Goal: Task Accomplishment & Management: Manage account settings

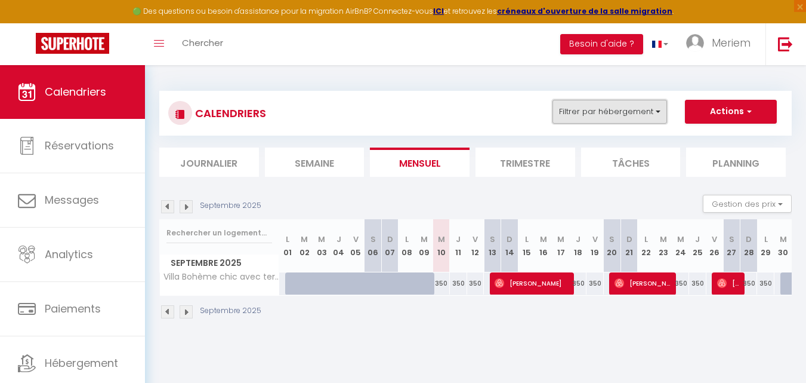
click at [611, 110] on button "Filtrer par hébergement" at bounding box center [610, 112] width 115 height 24
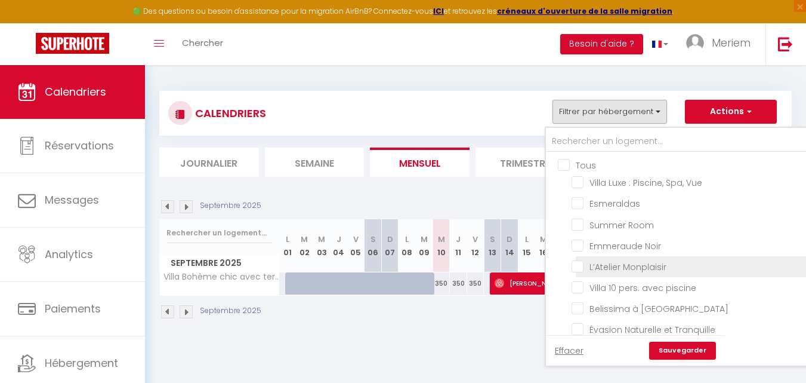
click at [618, 261] on input "L’Atelier Monplaisir" at bounding box center [718, 266] width 292 height 12
checkbox input "true"
checkbox input "false"
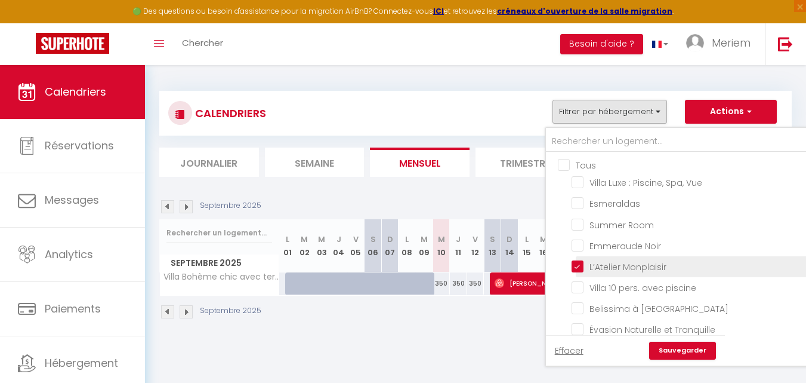
checkbox input "false"
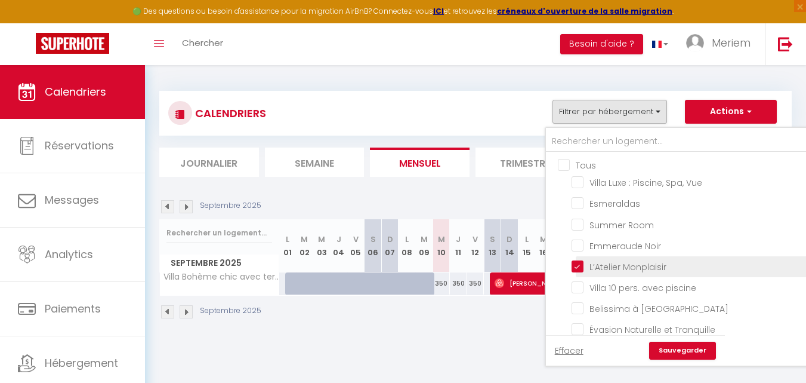
checkbox input "false"
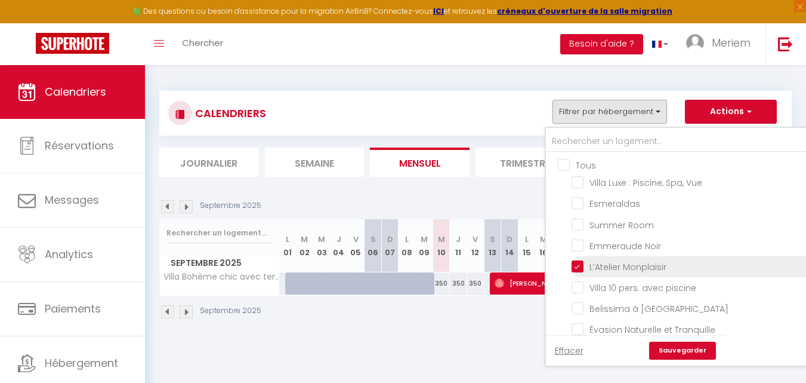
checkbox input "false"
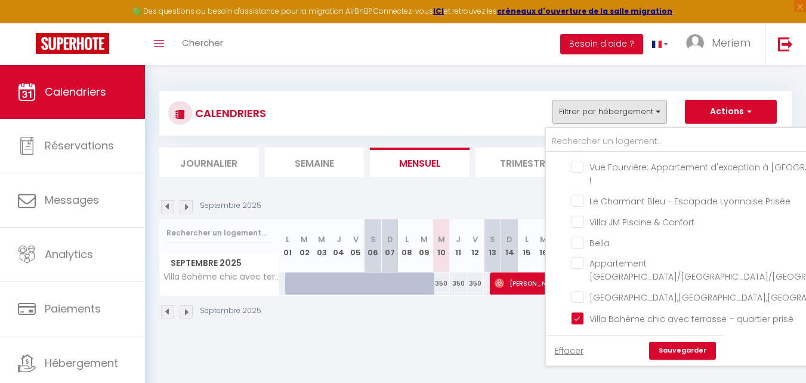
scroll to position [288, 0]
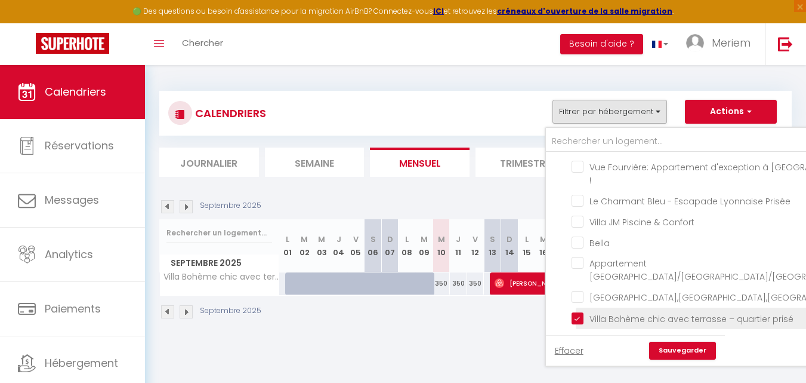
click at [582, 311] on input "Villa Bohème chic avec terrasse – quartier prisé" at bounding box center [718, 317] width 292 height 12
checkbox input "false"
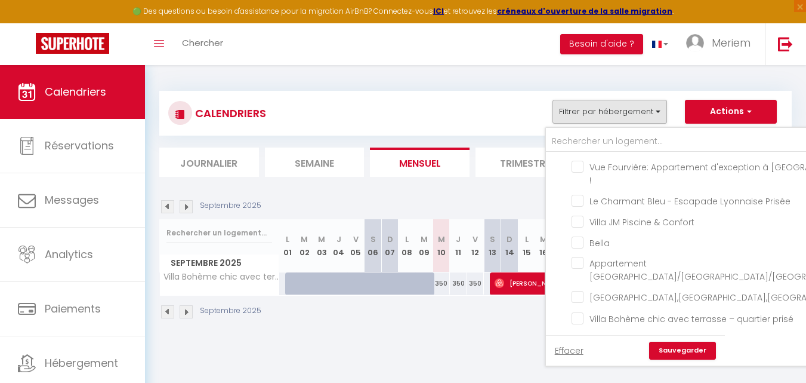
click at [678, 349] on link "Sauvegarder" at bounding box center [682, 350] width 67 height 18
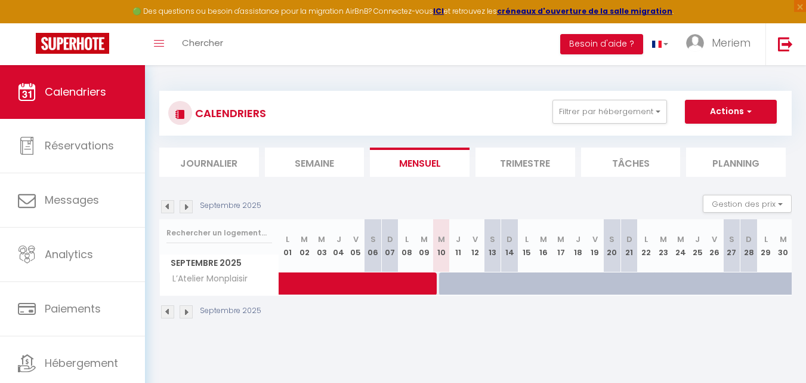
click at [186, 312] on img at bounding box center [186, 311] width 13 height 13
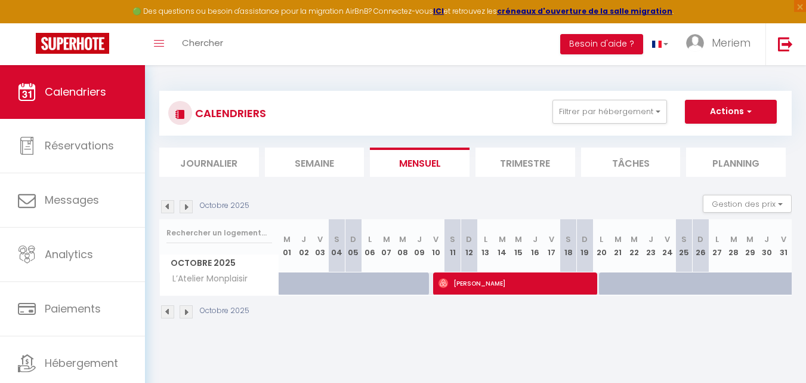
click at [186, 312] on img at bounding box center [186, 311] width 13 height 13
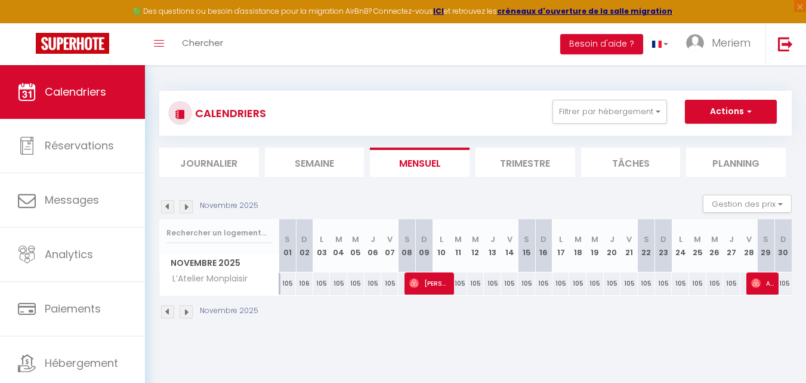
click at [186, 312] on img at bounding box center [186, 311] width 13 height 13
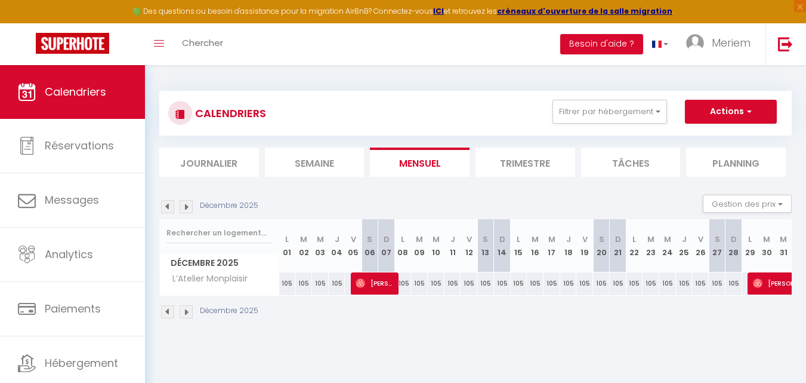
scroll to position [0, 0]
click at [186, 312] on img at bounding box center [186, 311] width 13 height 13
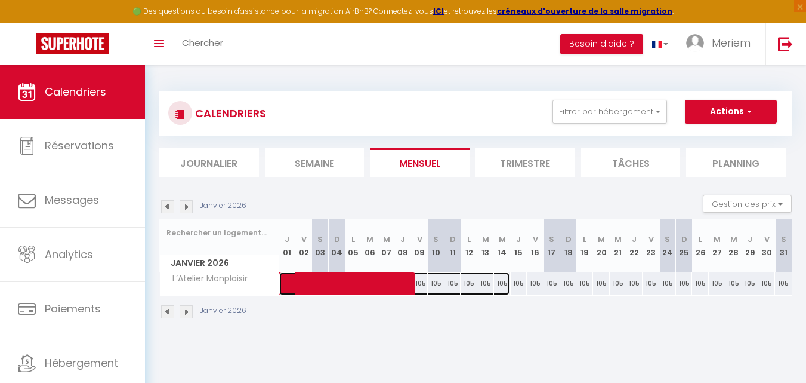
click at [418, 281] on span at bounding box center [400, 283] width 220 height 23
select select "OK"
select select "0"
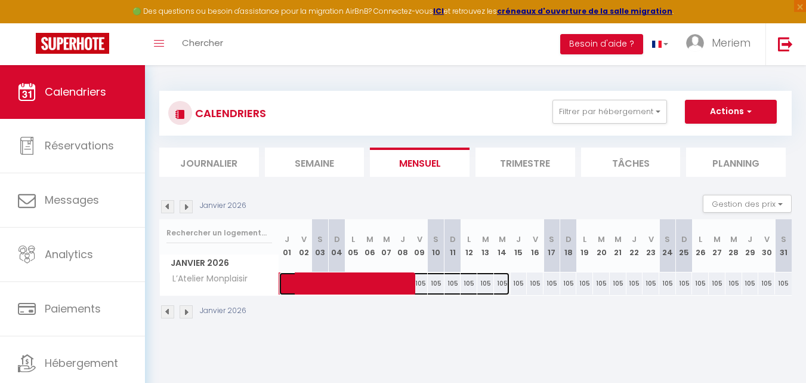
select select "1"
select select
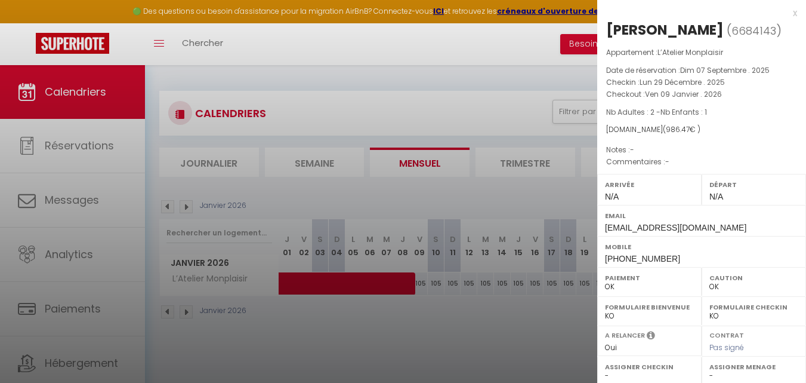
click at [482, 279] on div at bounding box center [403, 191] width 806 height 383
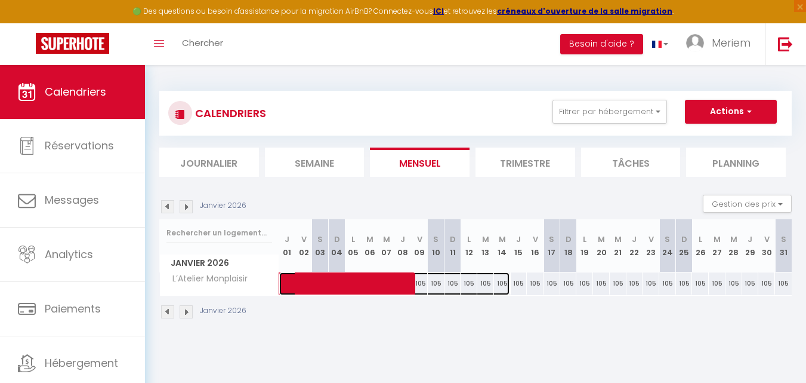
click at [482, 279] on span at bounding box center [400, 283] width 220 height 23
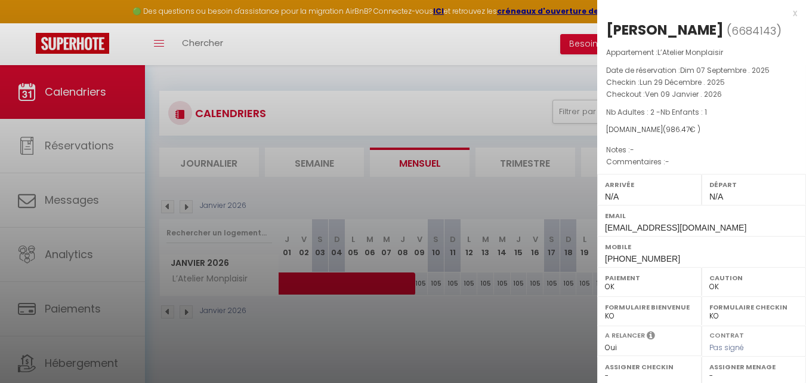
click at [482, 279] on div at bounding box center [403, 191] width 806 height 383
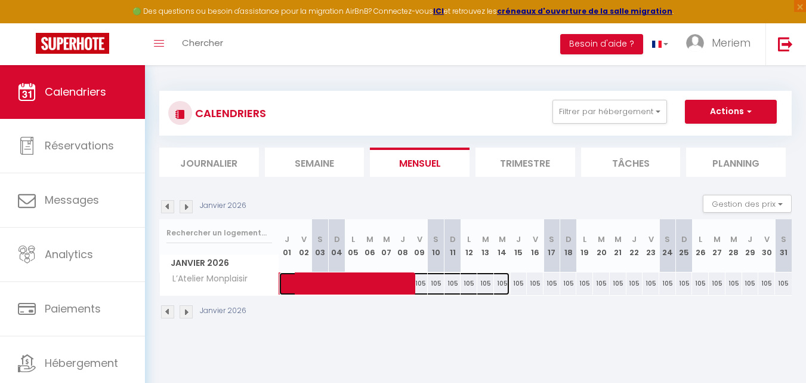
click at [491, 281] on span at bounding box center [400, 283] width 220 height 23
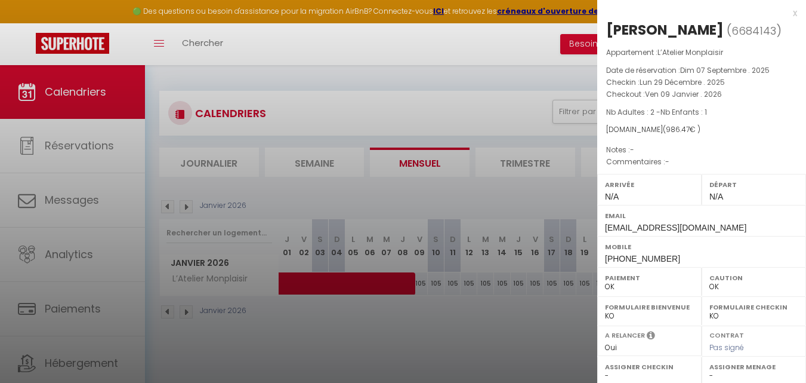
click at [491, 281] on div at bounding box center [403, 191] width 806 height 383
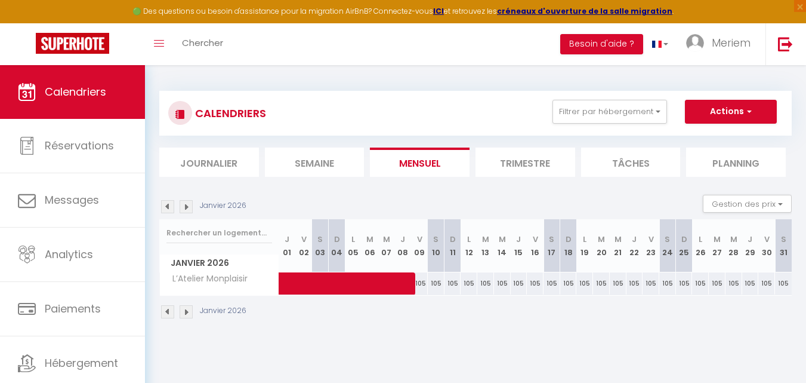
click at [558, 285] on div "105" at bounding box center [552, 283] width 17 height 22
type input "105"
select select "1"
type input "[DATE]"
type input "Dim 18 Janvier 2026"
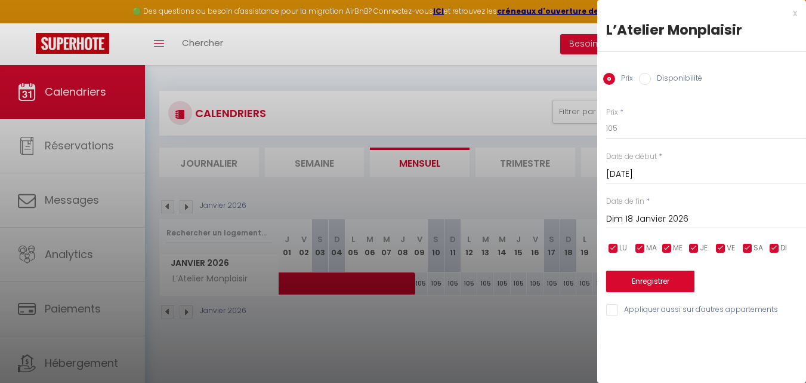
click at [672, 81] on label "Disponibilité" at bounding box center [676, 79] width 51 height 13
click at [651, 81] on input "Disponibilité" at bounding box center [645, 79] width 12 height 12
radio input "true"
radio input "false"
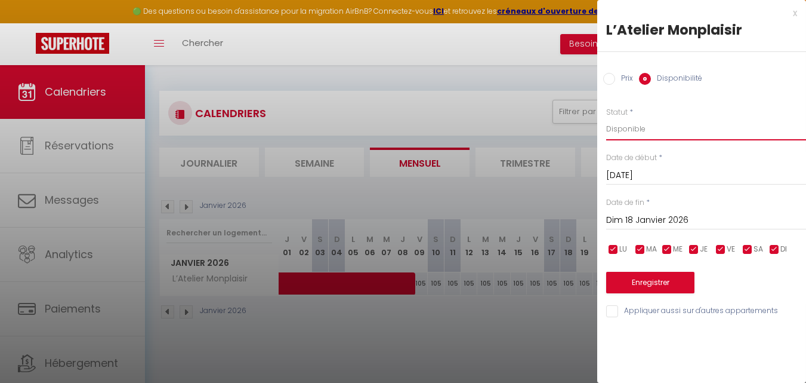
click at [655, 127] on select "Disponible Indisponible" at bounding box center [706, 129] width 200 height 23
select select "0"
click at [606, 118] on select "Disponible Indisponible" at bounding box center [706, 129] width 200 height 23
click at [650, 175] on input "[DATE]" at bounding box center [706, 176] width 200 height 16
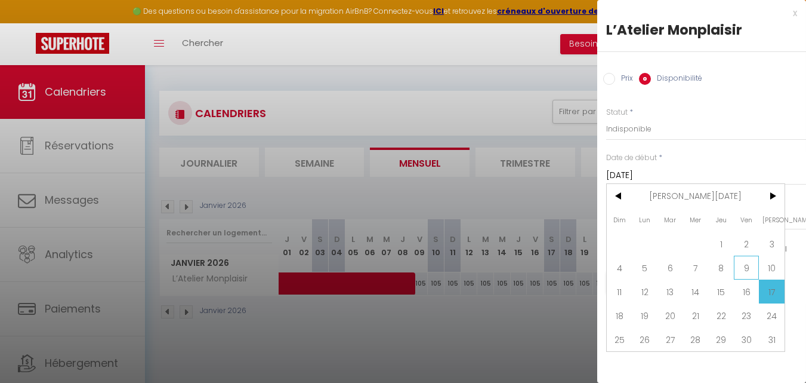
click at [744, 268] on span "9" at bounding box center [747, 267] width 26 height 24
type input "Ven 09 Janvier 2026"
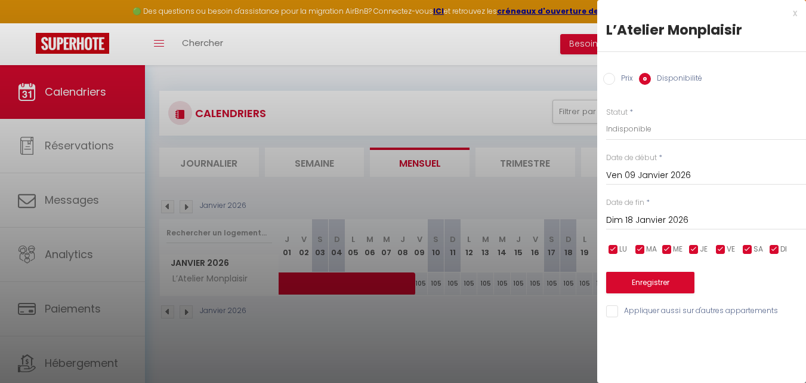
click at [678, 220] on input "Dim 18 Janvier 2026" at bounding box center [706, 221] width 200 height 16
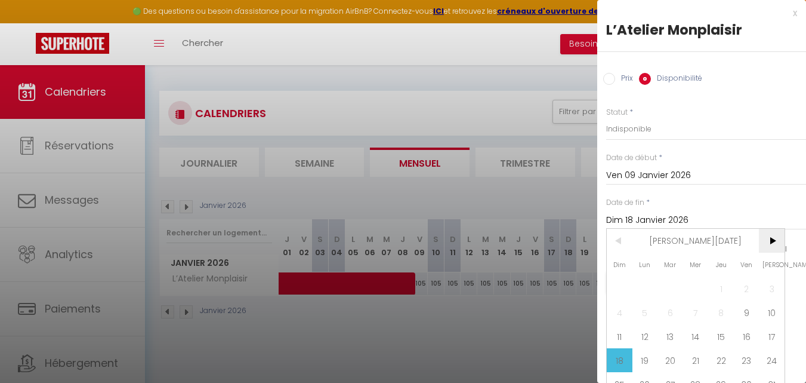
click at [769, 241] on span ">" at bounding box center [772, 241] width 26 height 24
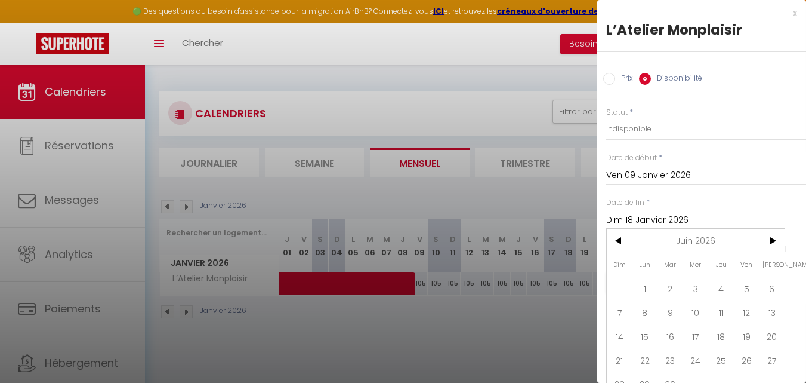
scroll to position [23, 0]
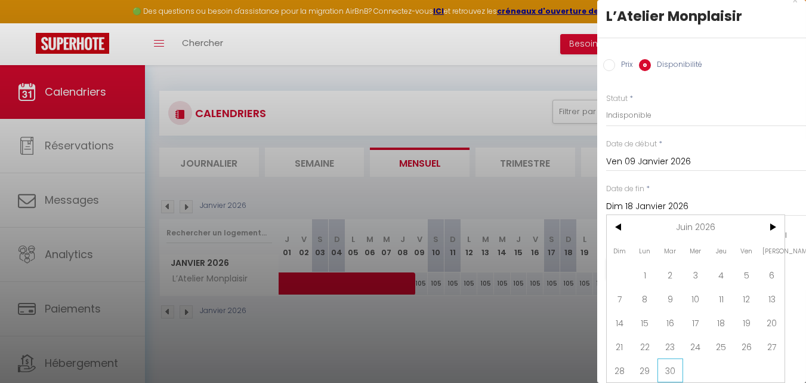
click at [673, 358] on span "30" at bounding box center [671, 370] width 26 height 24
type input "[DATE]"
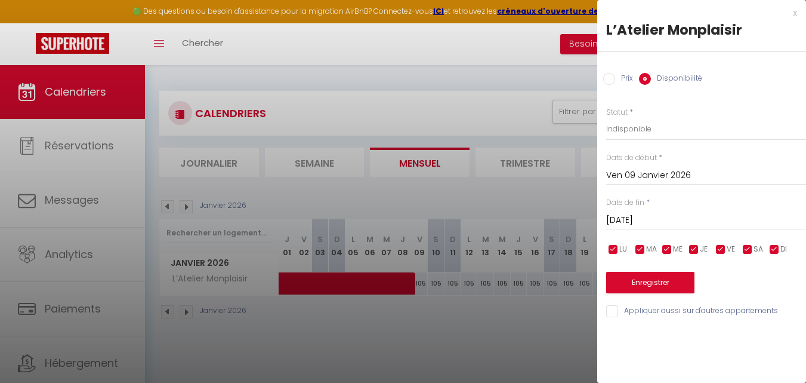
scroll to position [0, 0]
click at [664, 284] on button "Enregistrer" at bounding box center [650, 282] width 88 height 21
